Goal: Transaction & Acquisition: Purchase product/service

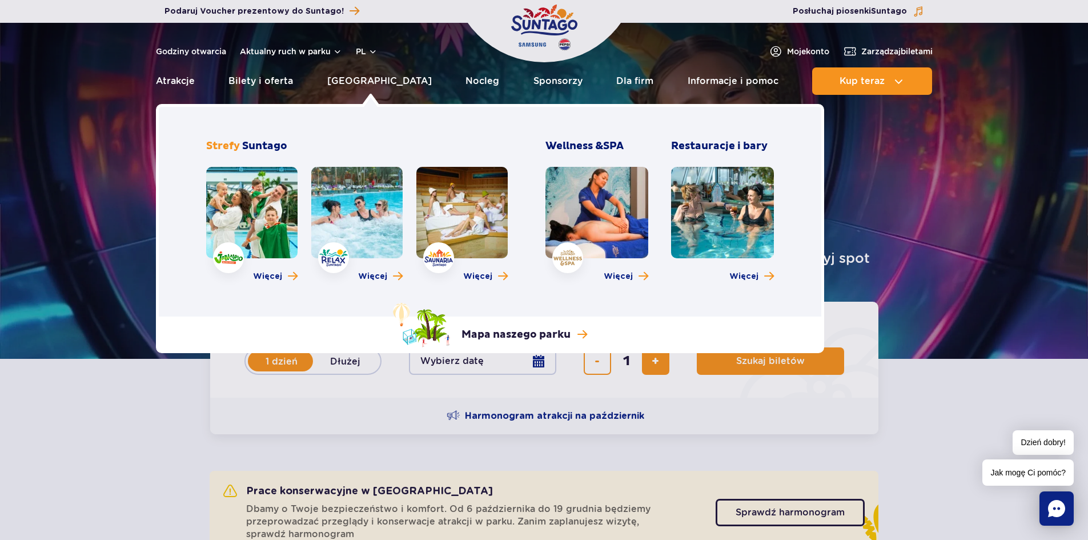
click at [244, 210] on link at bounding box center [251, 212] width 91 height 91
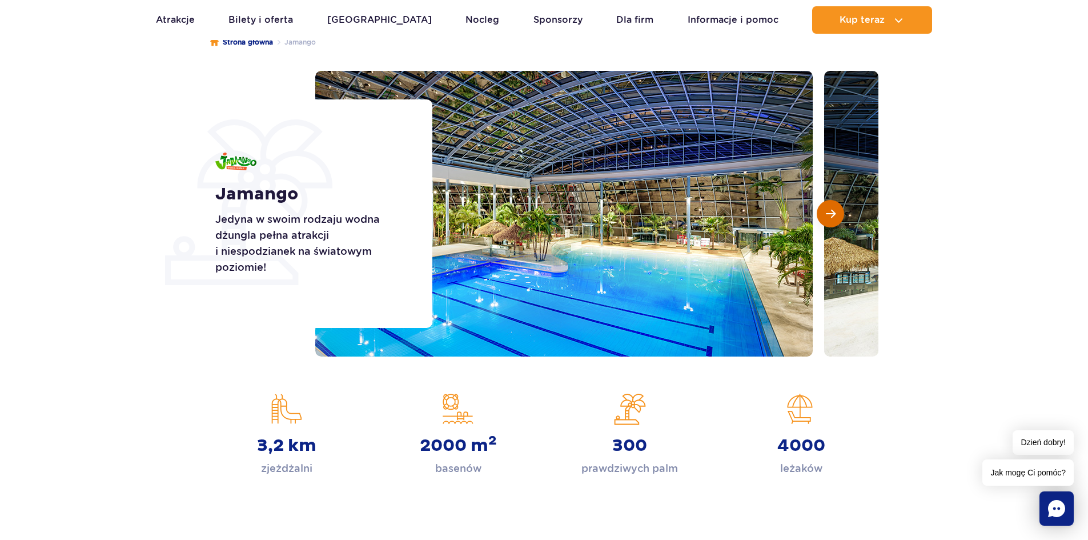
click at [826, 214] on span "Następny slajd" at bounding box center [831, 213] width 10 height 10
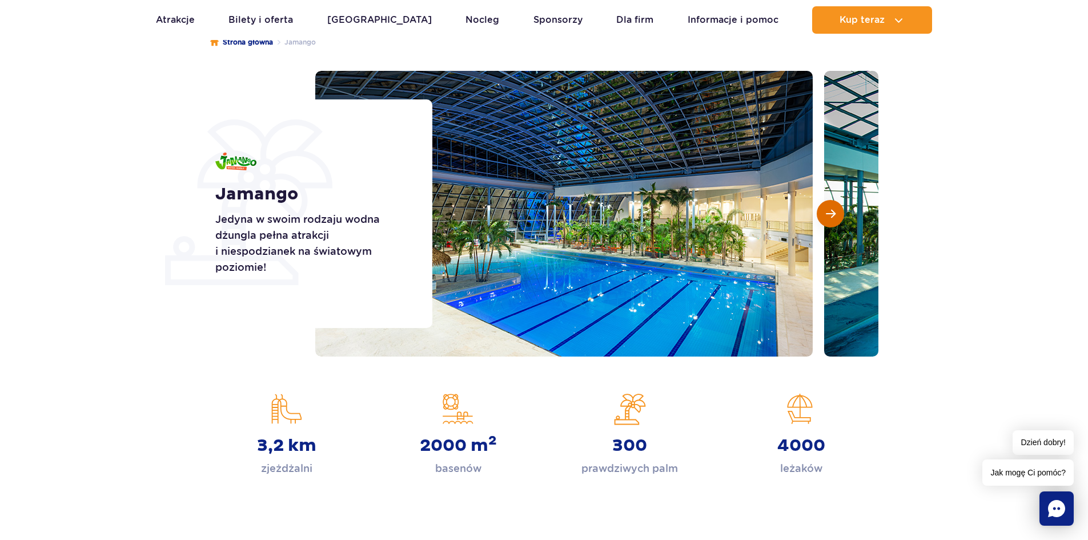
click at [826, 214] on span "Następny slajd" at bounding box center [831, 213] width 10 height 10
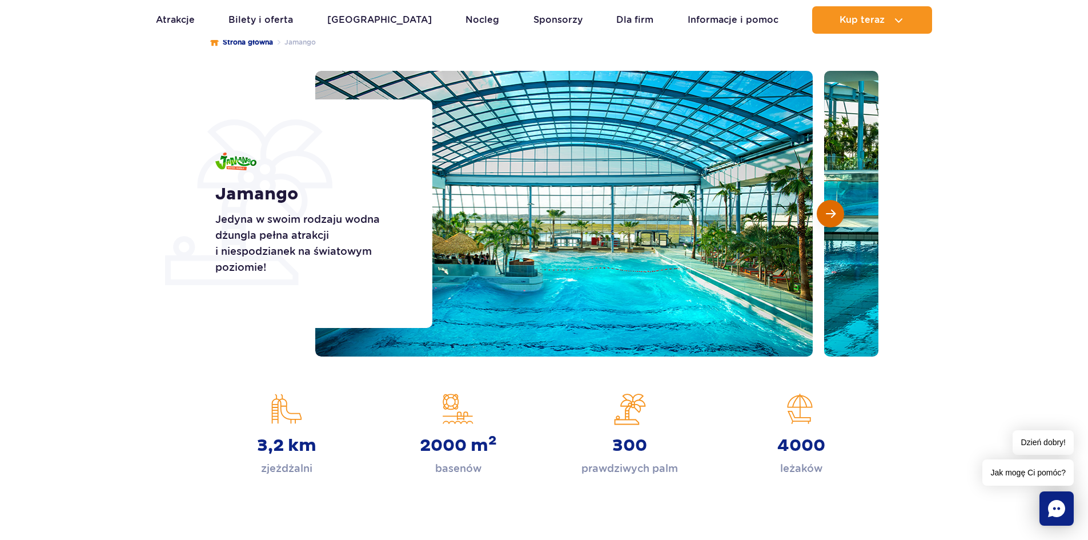
click at [826, 214] on span "Następny slajd" at bounding box center [831, 213] width 10 height 10
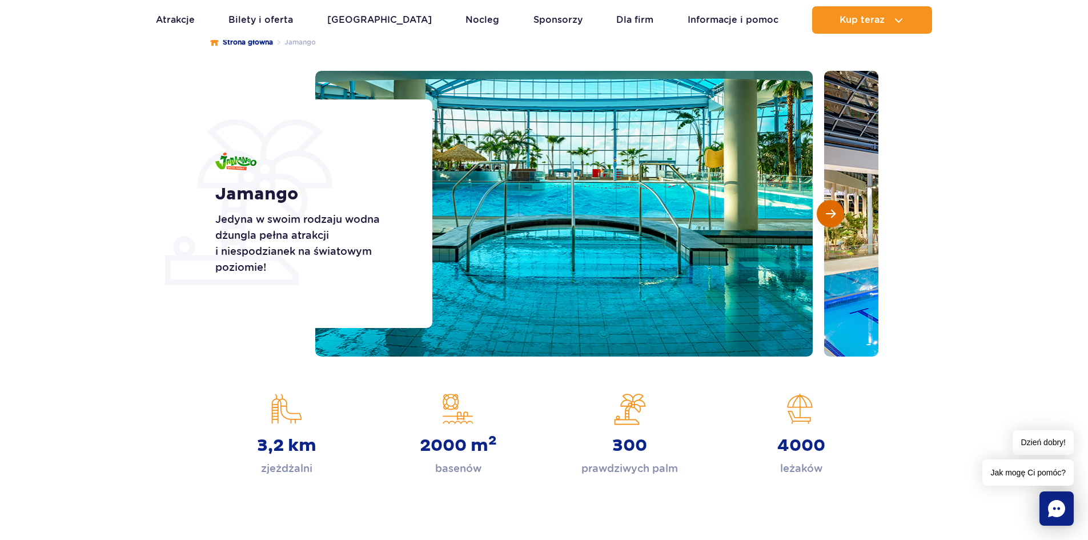
click at [826, 214] on span "Następny slajd" at bounding box center [831, 213] width 10 height 10
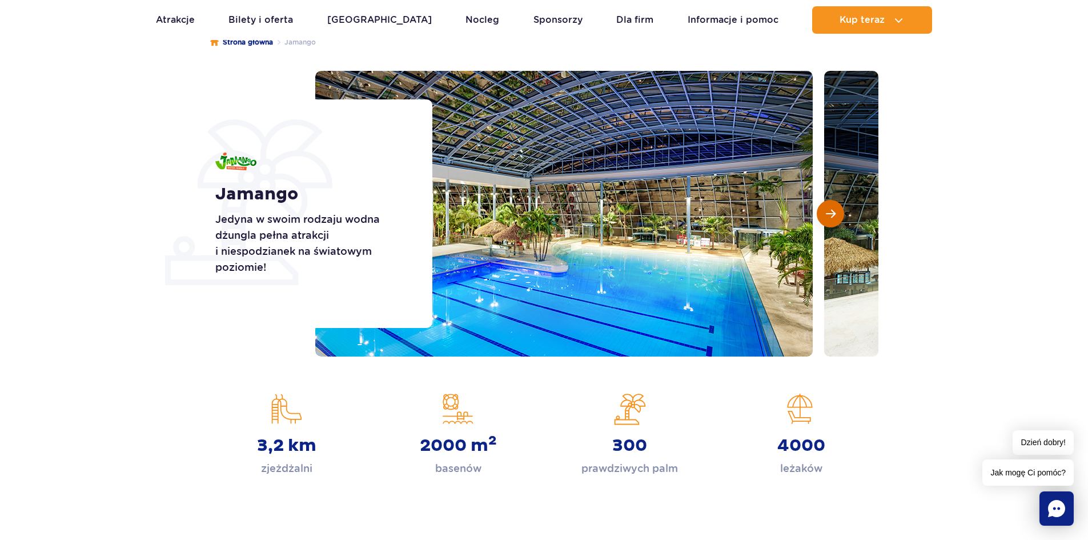
click at [826, 214] on span "Następny slajd" at bounding box center [831, 213] width 10 height 10
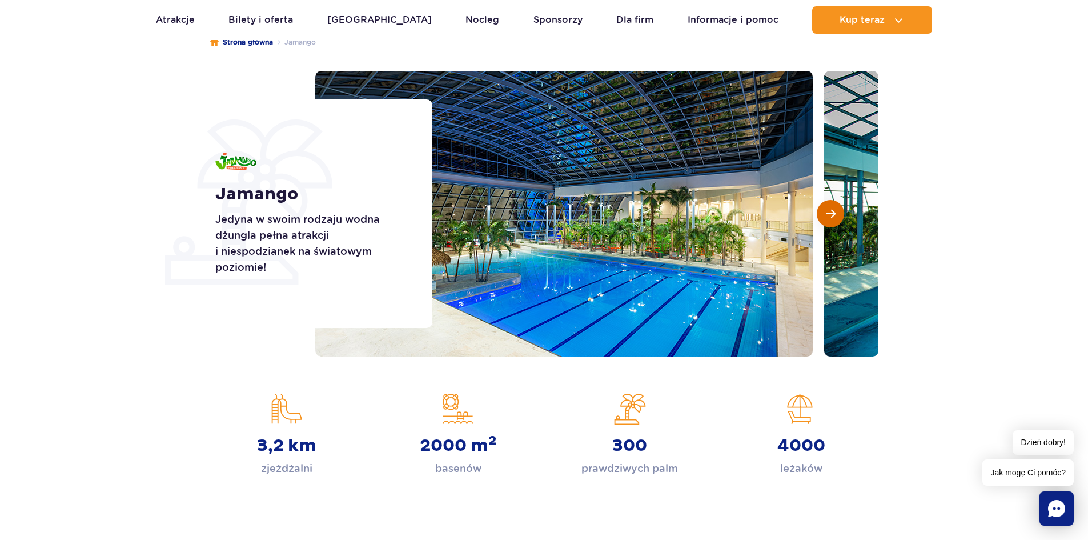
click at [826, 214] on span "Następny slajd" at bounding box center [831, 213] width 10 height 10
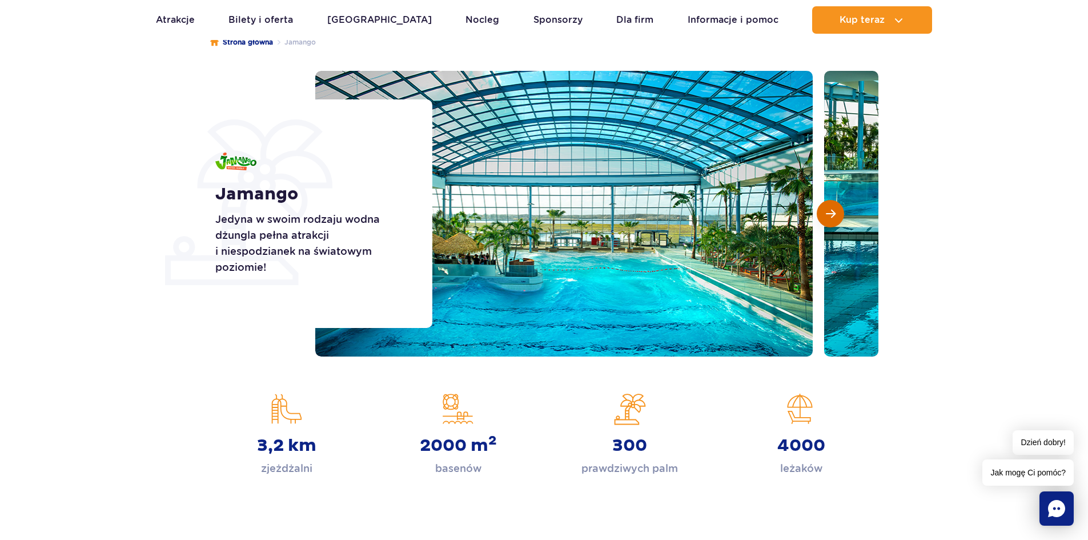
click at [826, 214] on span "Następny slajd" at bounding box center [831, 213] width 10 height 10
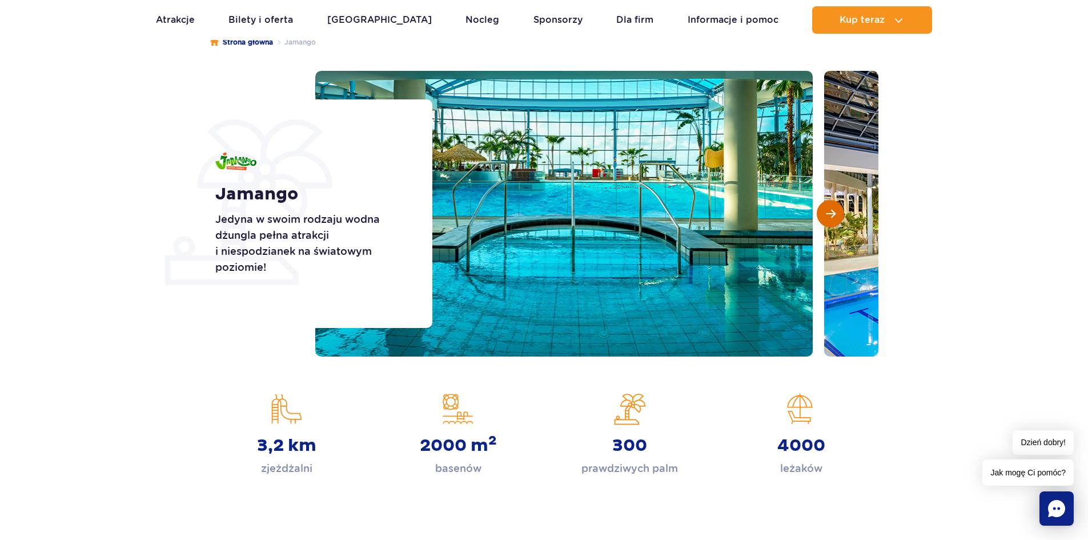
click at [826, 214] on span "Następny slajd" at bounding box center [831, 213] width 10 height 10
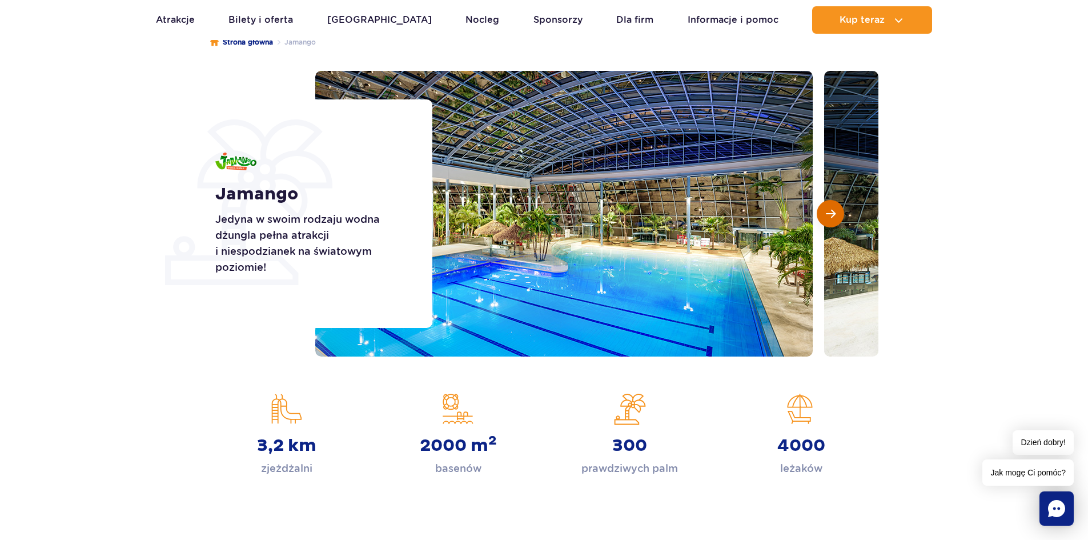
click at [826, 214] on span "Następny slajd" at bounding box center [831, 213] width 10 height 10
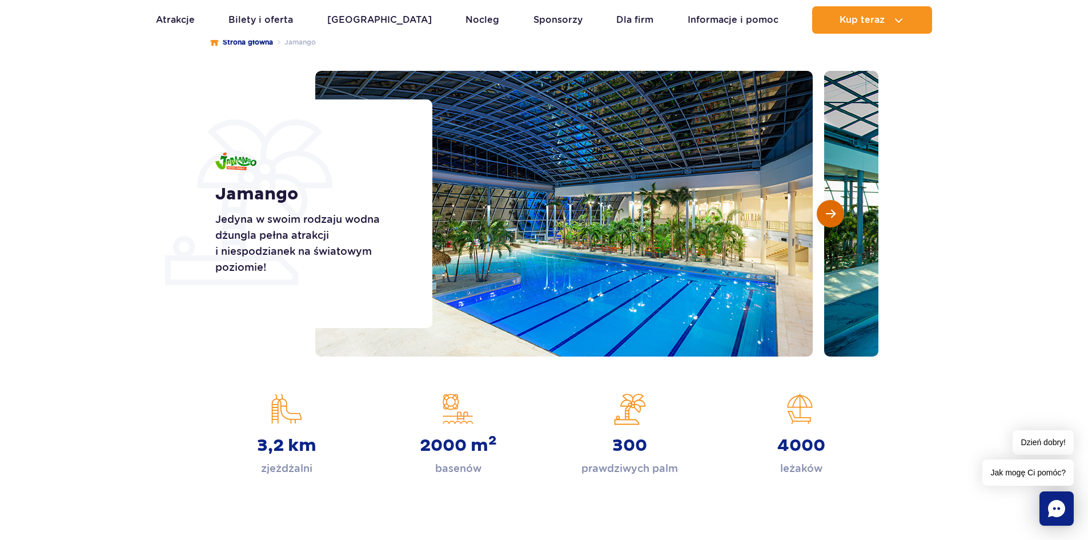
click at [826, 214] on span "Następny slajd" at bounding box center [831, 213] width 10 height 10
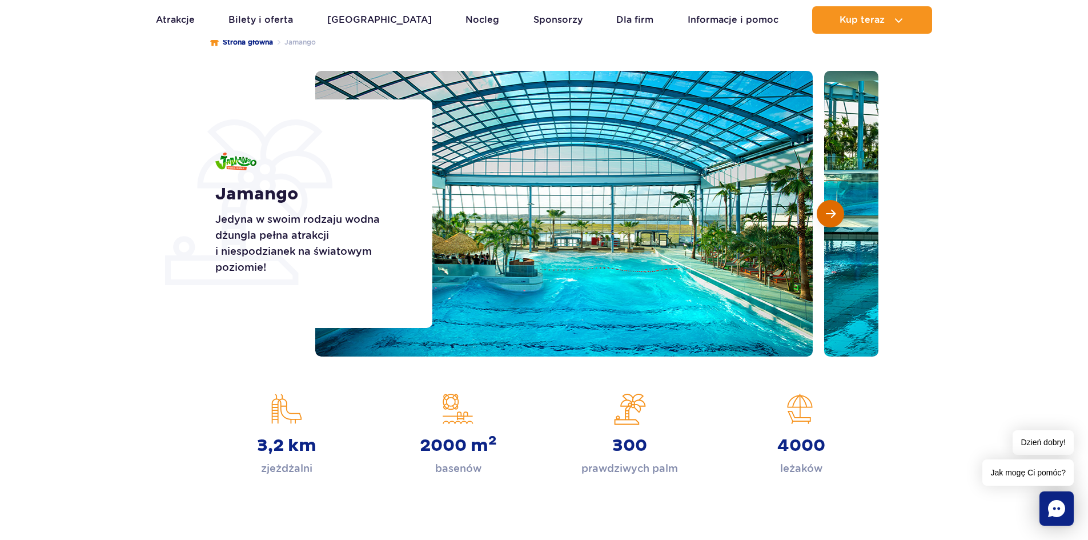
click at [826, 214] on span "Następny slajd" at bounding box center [831, 213] width 10 height 10
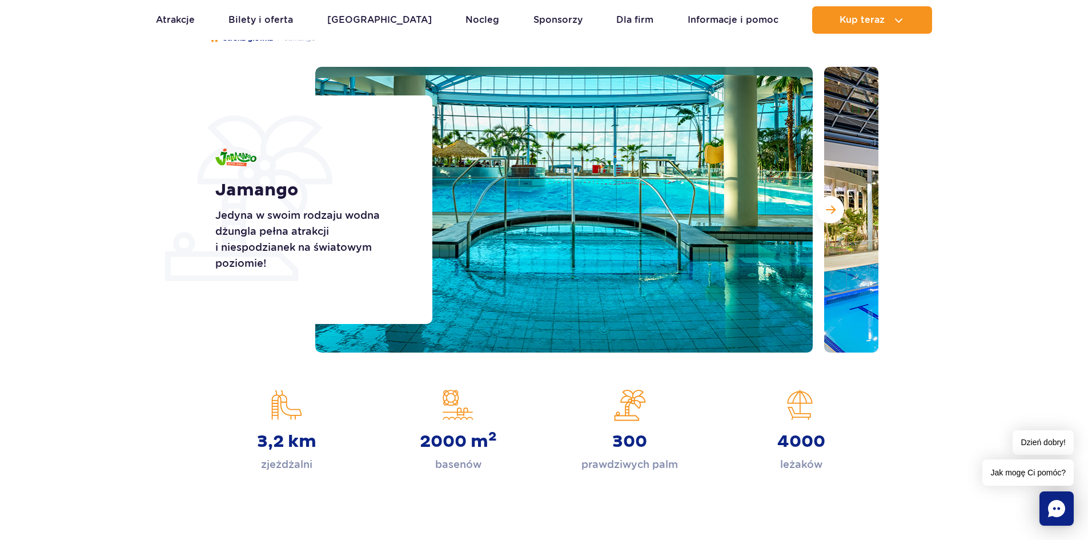
scroll to position [114, 0]
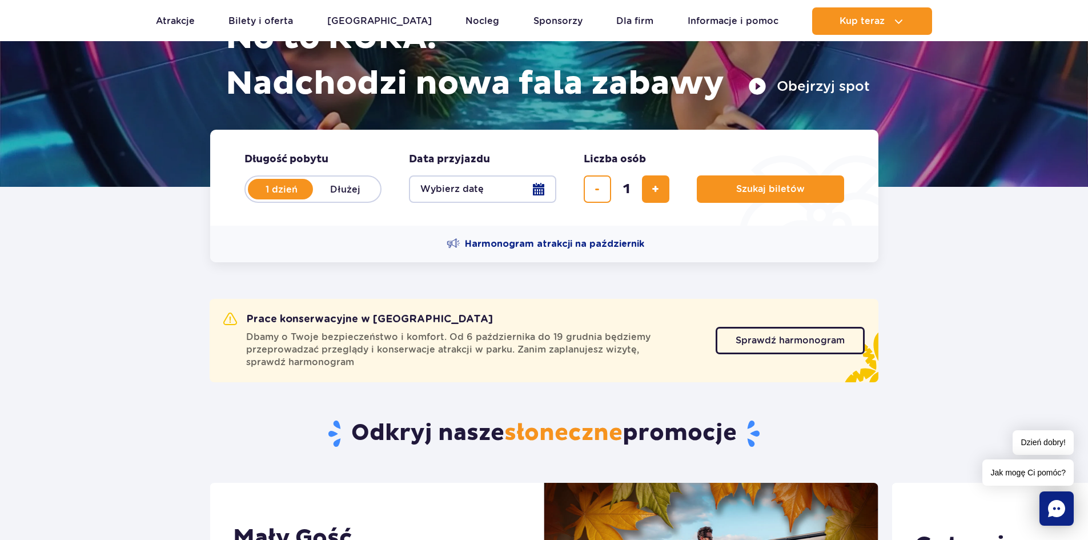
scroll to position [114, 0]
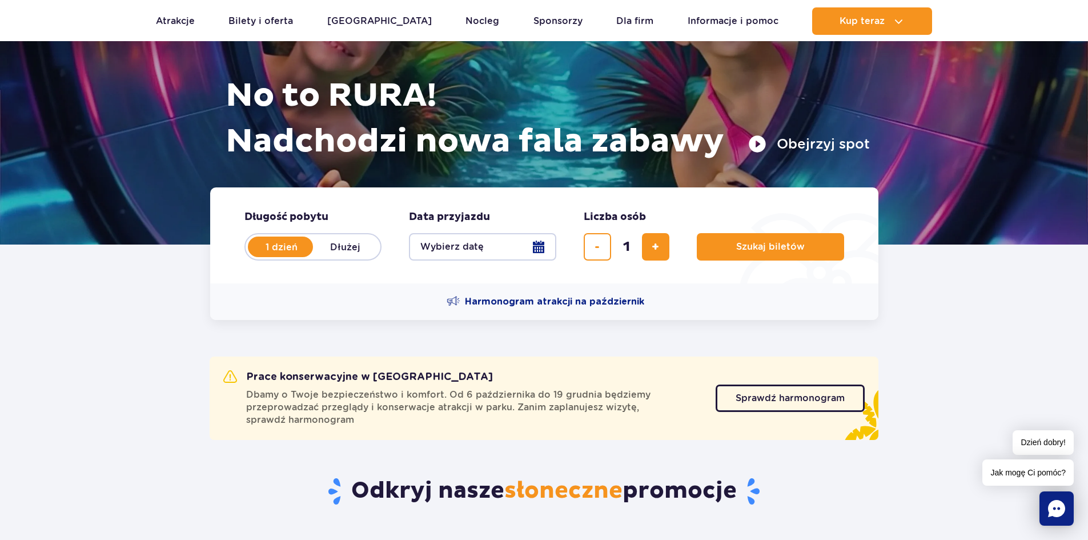
click at [544, 235] on button "Wybierz datę" at bounding box center [482, 246] width 147 height 27
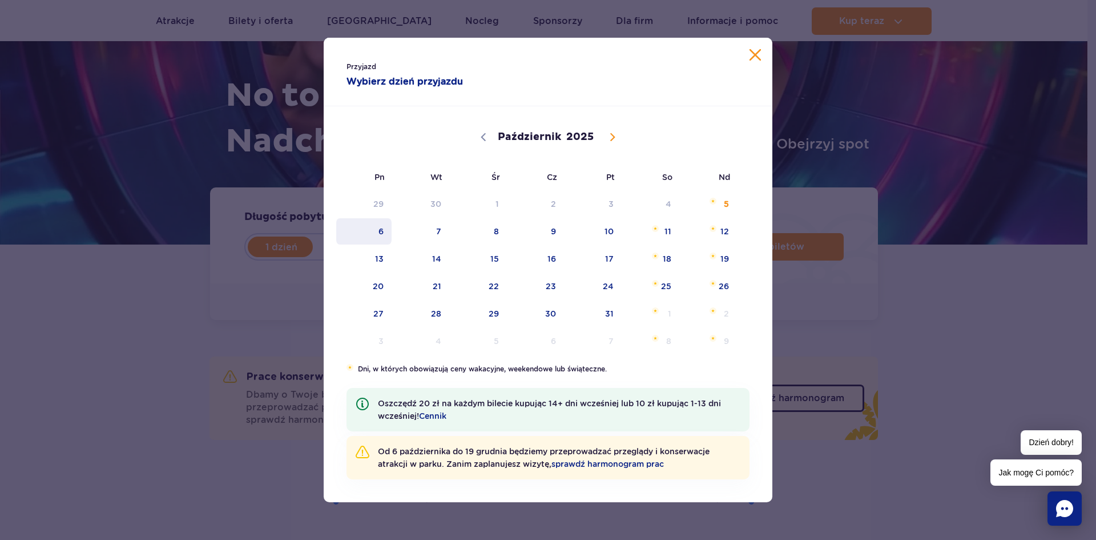
click at [390, 231] on span "6" at bounding box center [364, 231] width 58 height 26
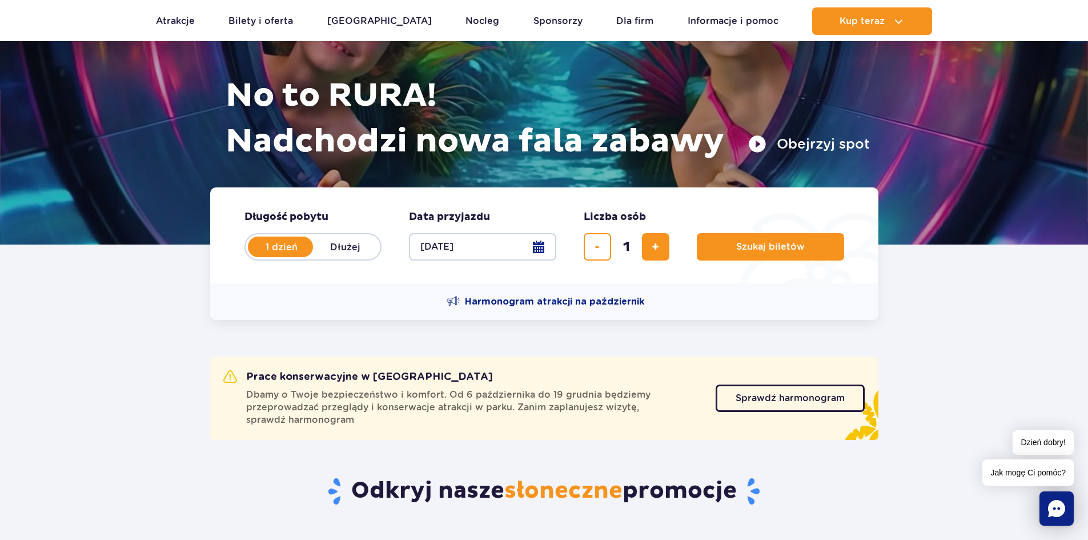
click at [640, 234] on div "1" at bounding box center [627, 246] width 86 height 27
click at [663, 239] on button "dodaj bilet" at bounding box center [655, 246] width 27 height 27
type input "2"
click at [746, 244] on span "Szukaj biletów" at bounding box center [766, 247] width 69 height 10
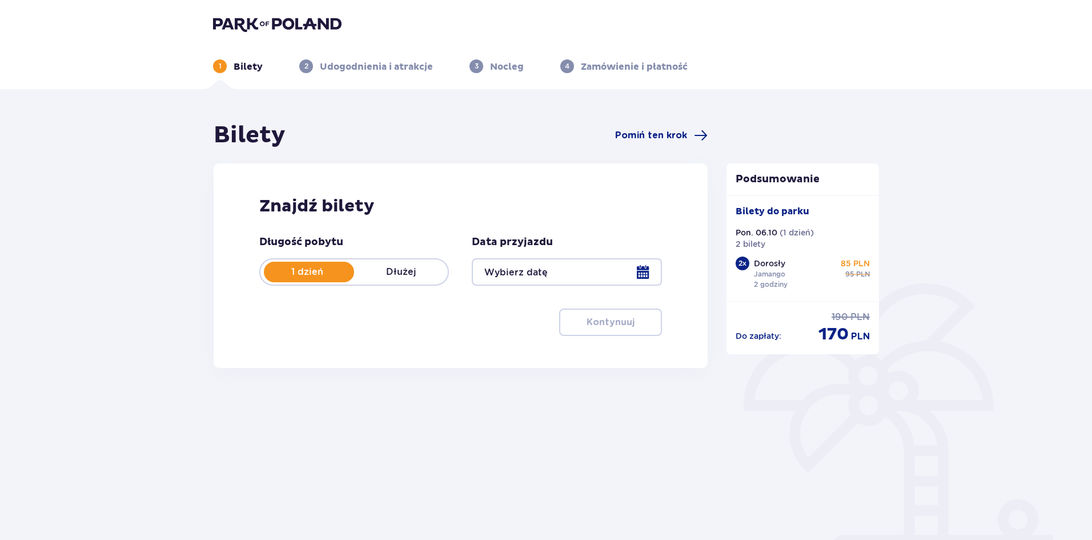
type input "[DATE]"
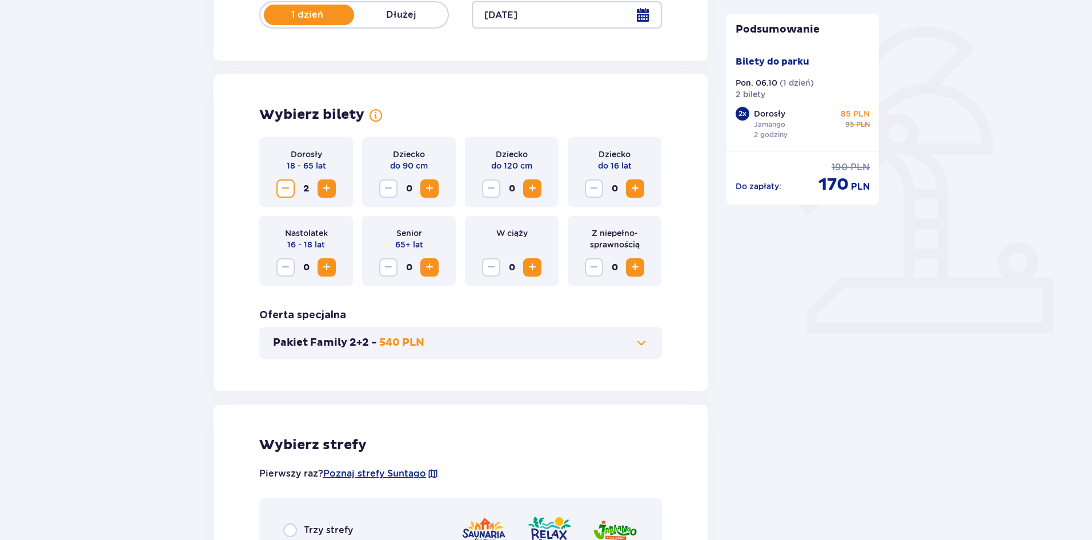
scroll to position [286, 0]
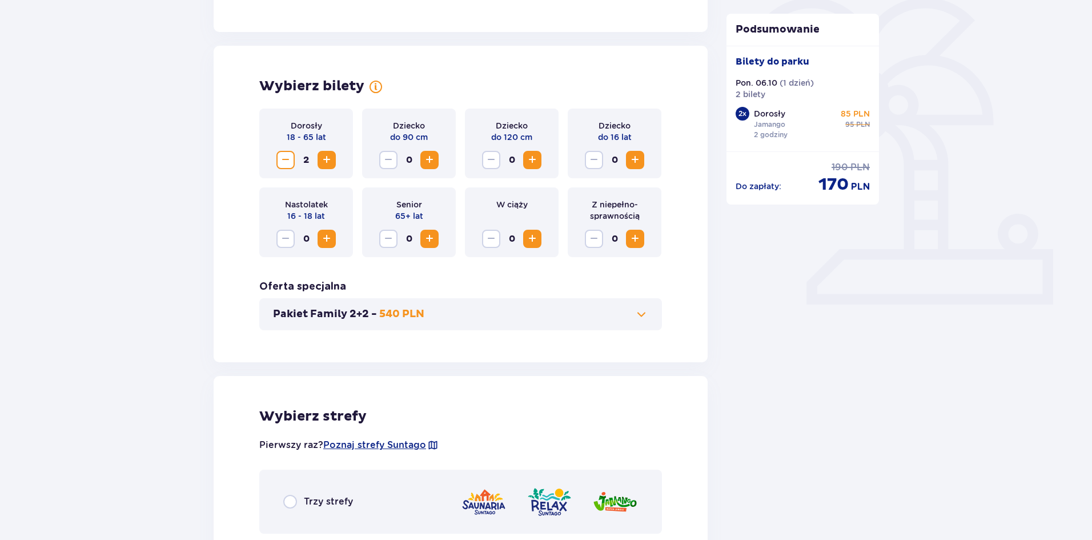
click at [456, 305] on div "Pakiet Family 2+2 - 540 PLN" at bounding box center [460, 314] width 403 height 32
click at [330, 166] on span "Zwiększ" at bounding box center [327, 160] width 14 height 14
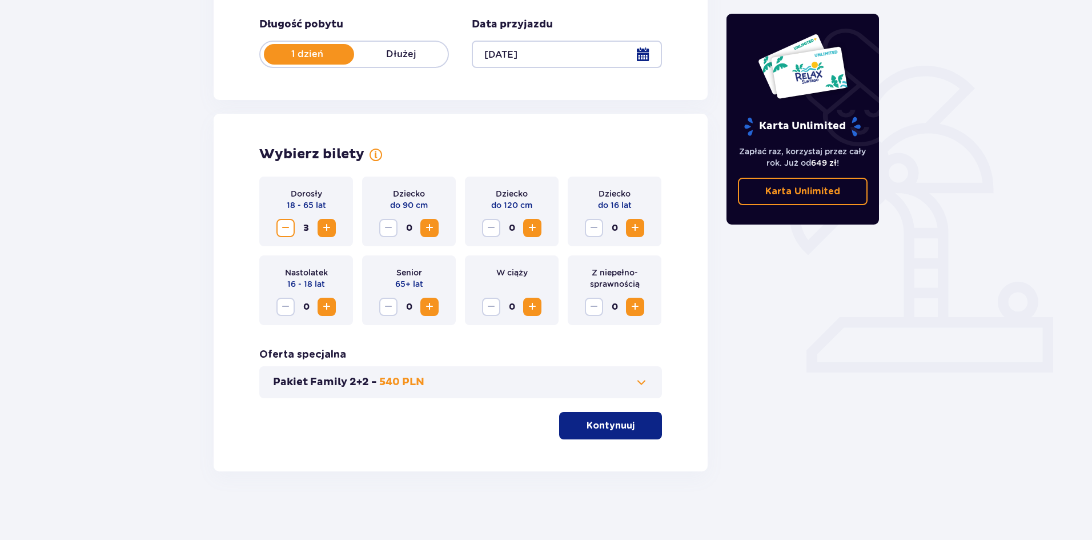
click at [296, 220] on div "3" at bounding box center [305, 228] width 59 height 18
click at [276, 236] on div "Dorosły 18 - 65 lat 3" at bounding box center [306, 211] width 94 height 70
click at [299, 231] on span "3" at bounding box center [306, 228] width 18 height 18
click at [285, 228] on span "Zmniejsz" at bounding box center [286, 228] width 14 height 14
click at [282, 229] on span "Zmniejsz" at bounding box center [286, 228] width 14 height 14
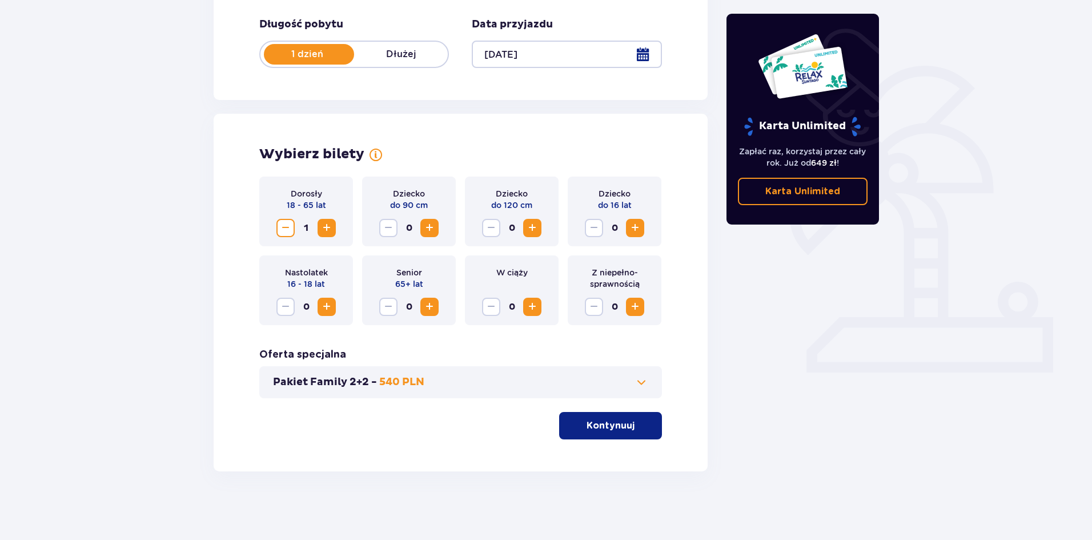
click at [320, 225] on button "Zwiększ" at bounding box center [327, 228] width 18 height 18
click at [590, 429] on p "Kontynuuj" at bounding box center [610, 425] width 48 height 13
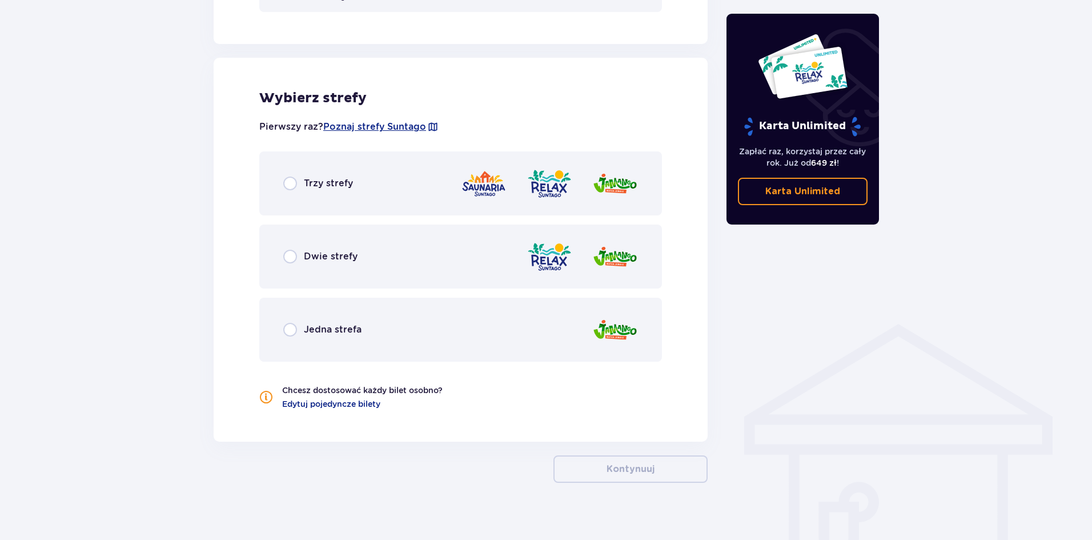
scroll to position [615, 0]
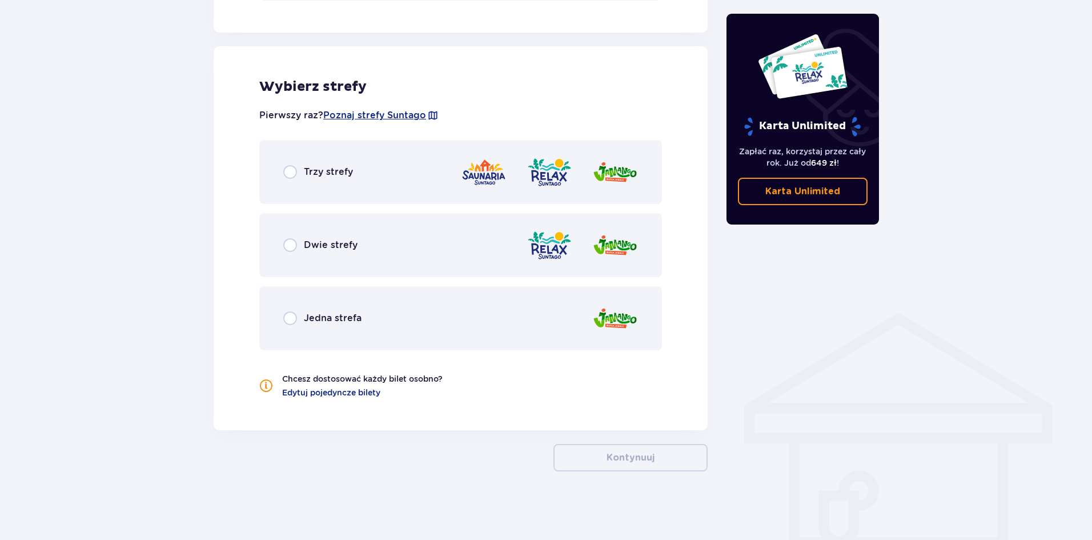
click at [378, 294] on div "Jedna strefa" at bounding box center [460, 318] width 403 height 64
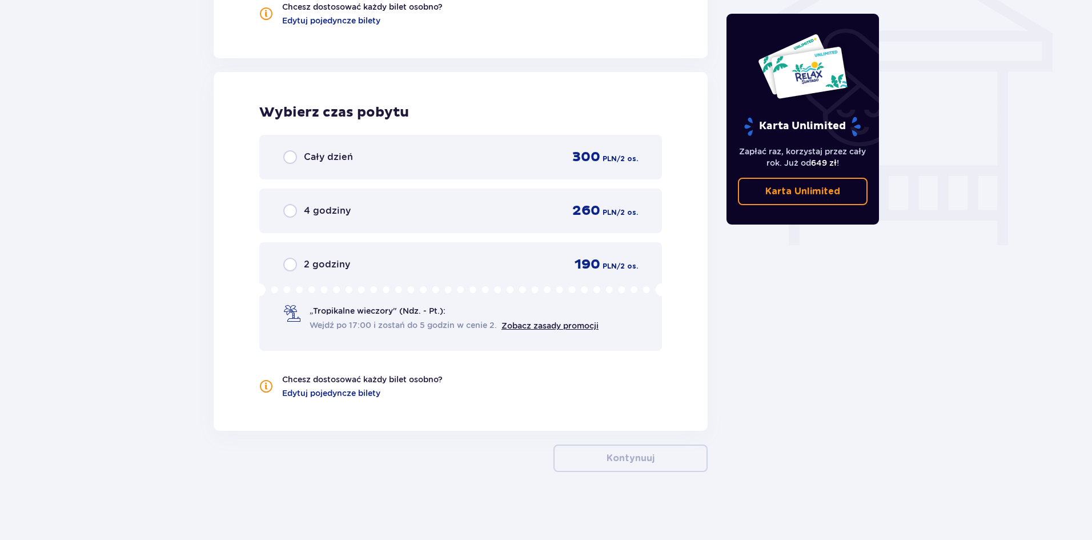
scroll to position [987, 0]
click at [399, 253] on div "2 godziny 190 PLN / 2 os. „Tropikalne wieczory" (Ndz. - Pt.): Wejdź po 17:00 i …" at bounding box center [460, 296] width 403 height 109
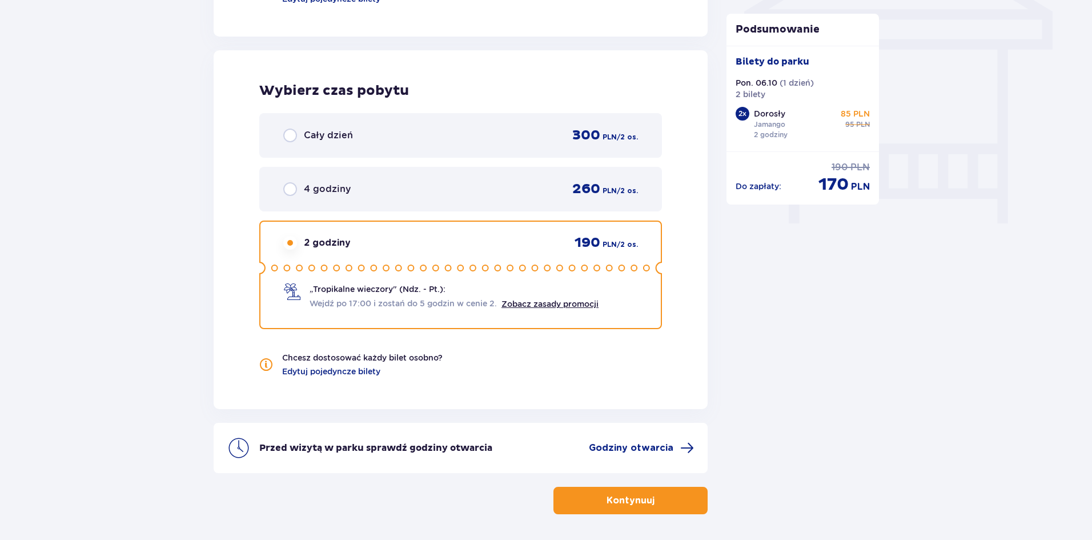
scroll to position [1051, 0]
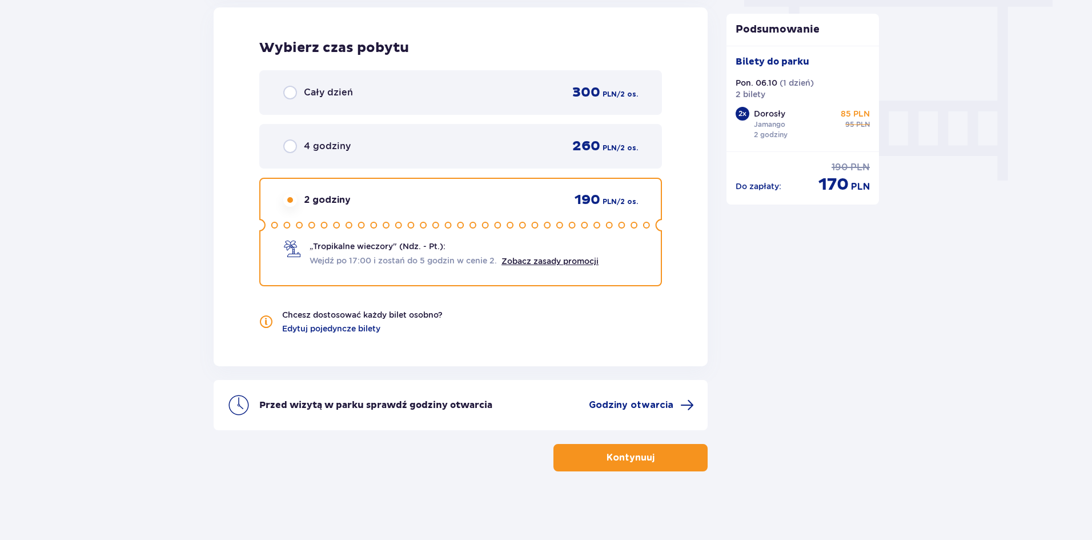
click at [469, 268] on div "2 godziny 190 PLN / 2 os. „Tropikalne wieczory" (Ndz. - Pt.): Wejdź po 17:00 i …" at bounding box center [460, 232] width 403 height 109
click at [444, 271] on div "2 godziny 190 PLN / 2 os. „Tropikalne wieczory" (Ndz. - Pt.): Wejdź po 17:00 i …" at bounding box center [460, 232] width 403 height 109
click at [369, 254] on span "Wejdź po 17:00 i zostań do 5 godzin w cenie 2." at bounding box center [406, 260] width 192 height 12
click at [614, 457] on p "Kontynuuj" at bounding box center [630, 457] width 48 height 13
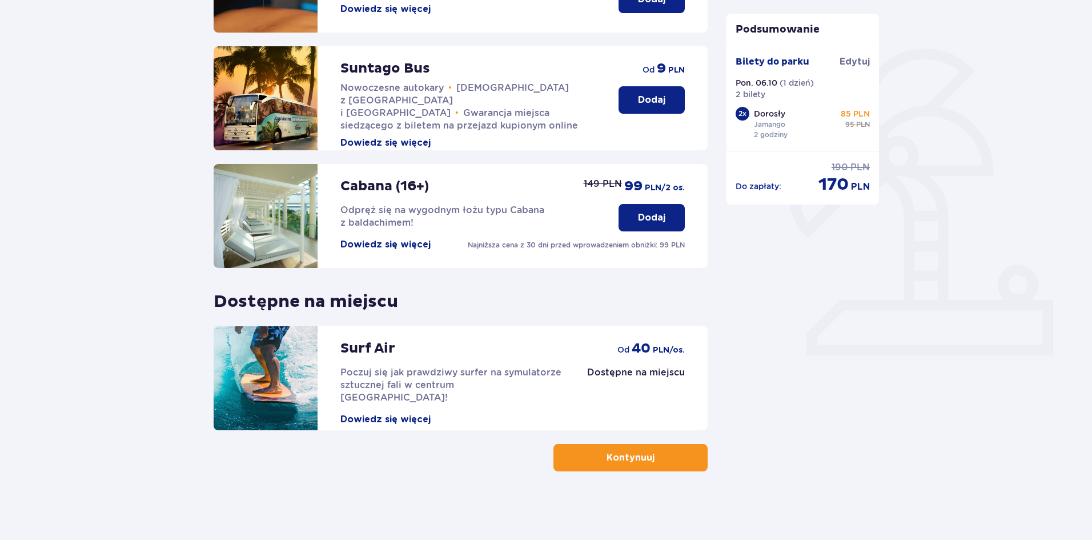
drag, startPoint x: 541, startPoint y: 412, endPoint x: 503, endPoint y: 401, distance: 39.6
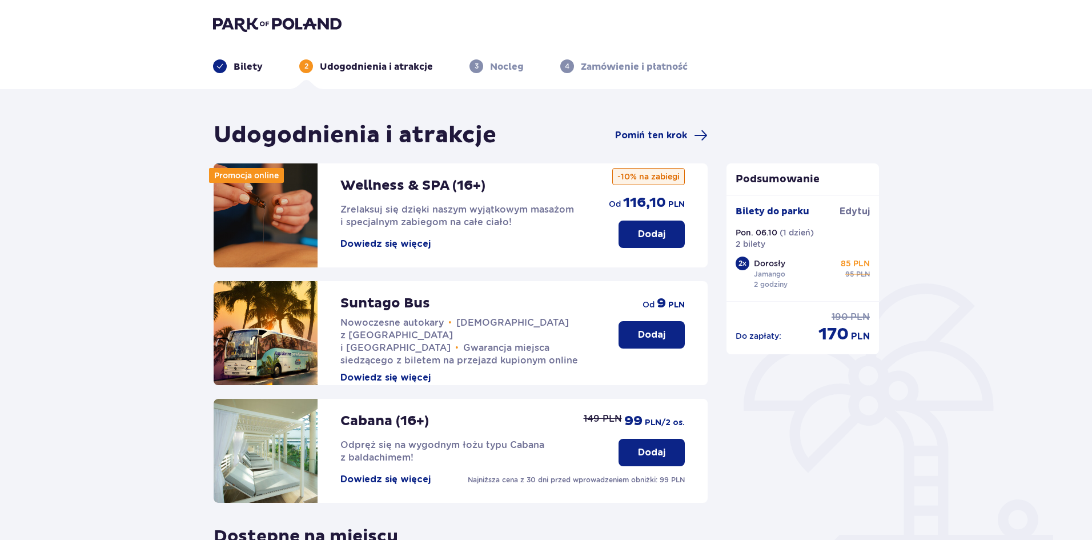
click at [272, 19] on img at bounding box center [277, 24] width 128 height 16
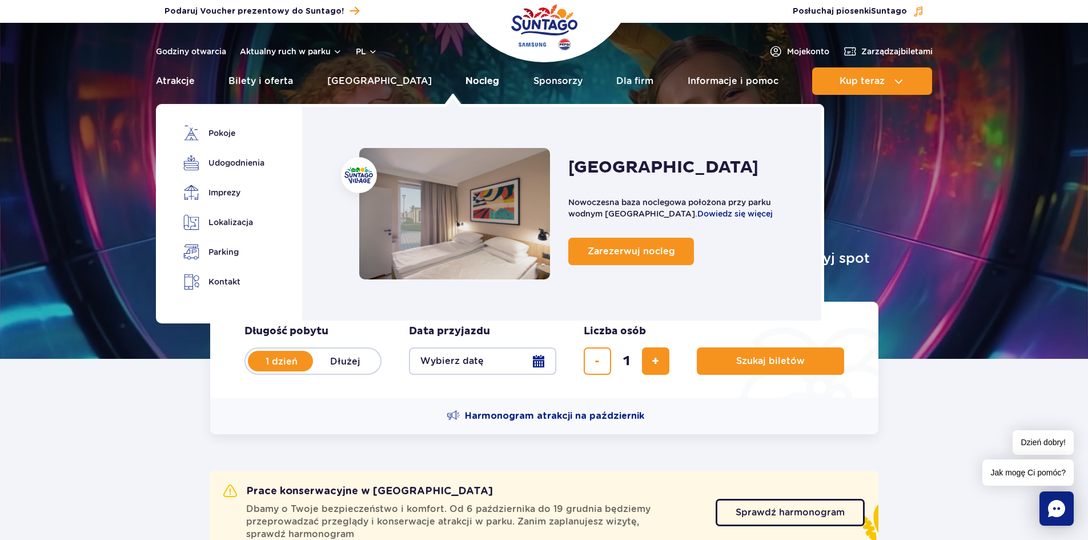
click at [465, 82] on link "Nocleg" at bounding box center [482, 80] width 34 height 27
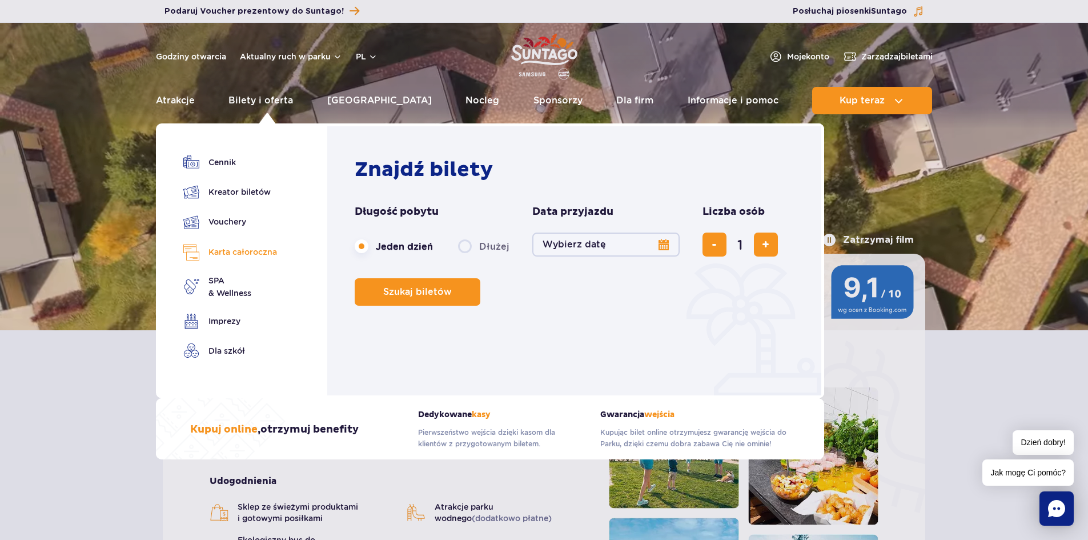
click at [264, 258] on link "Karta całoroczna" at bounding box center [230, 252] width 94 height 17
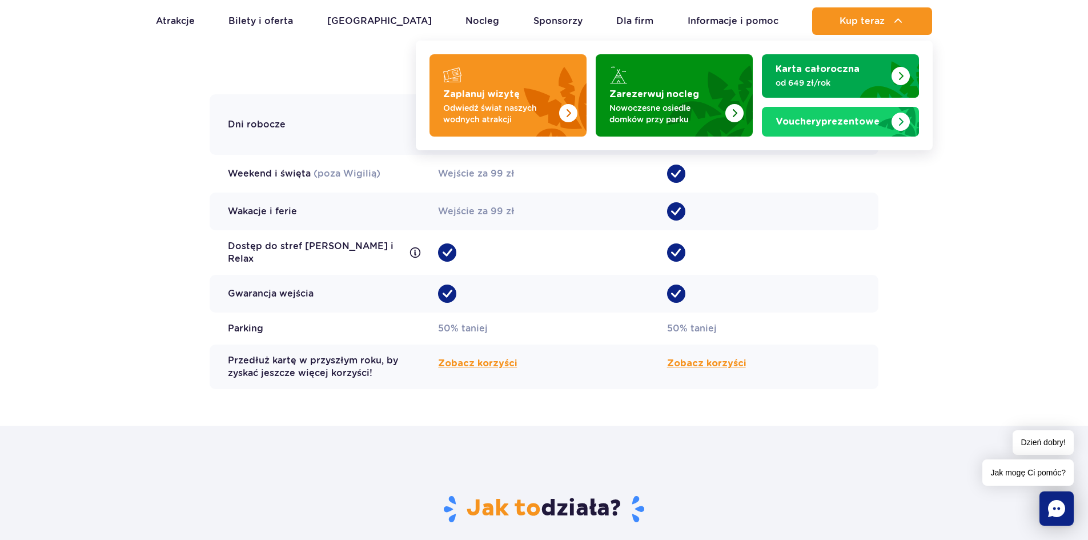
scroll to position [800, 0]
